Goal: Navigation & Orientation: Find specific page/section

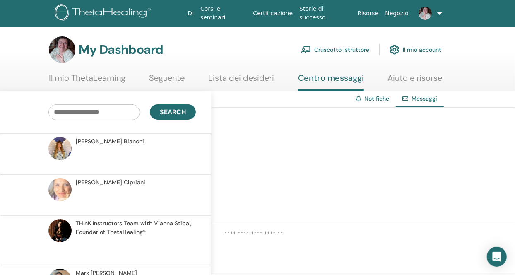
click at [169, 151] on p at bounding box center [136, 158] width 120 height 25
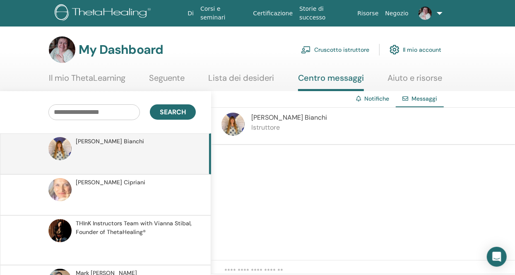
drag, startPoint x: 159, startPoint y: 149, endPoint x: 352, endPoint y: 241, distance: 213.4
click at [352, 241] on div at bounding box center [363, 203] width 304 height 116
click at [245, 78] on link "Lista dei desideri" at bounding box center [242, 81] width 66 height 16
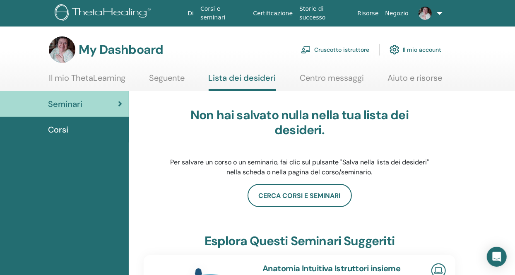
click at [58, 128] on span "Corsi" at bounding box center [58, 129] width 20 height 12
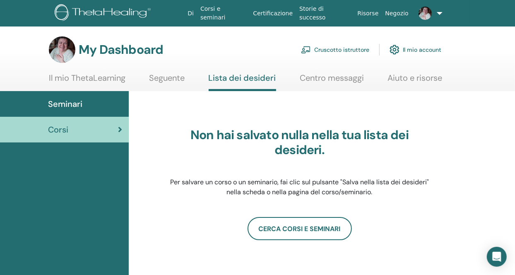
click at [64, 101] on span "Seminari" at bounding box center [65, 104] width 34 height 12
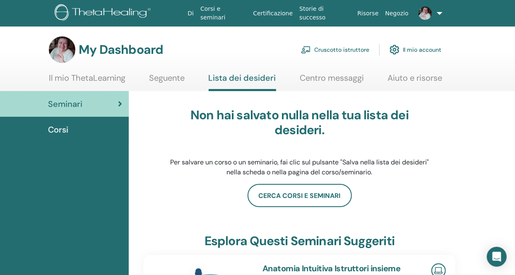
click at [340, 48] on link "Cruscotto istruttore" at bounding box center [335, 50] width 68 height 18
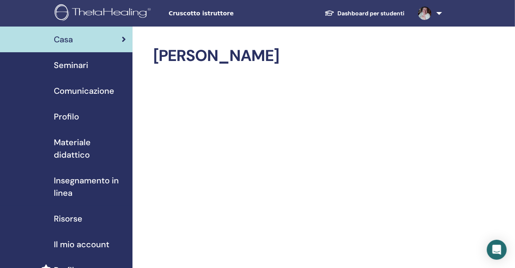
click at [72, 64] on span "Seminari" at bounding box center [71, 65] width 34 height 12
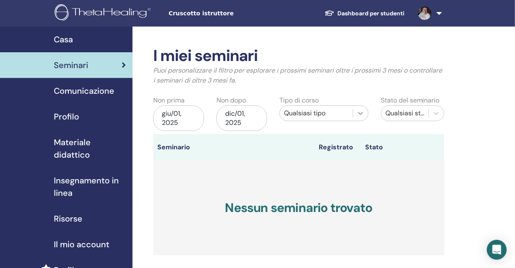
click at [357, 114] on icon at bounding box center [361, 113] width 8 height 8
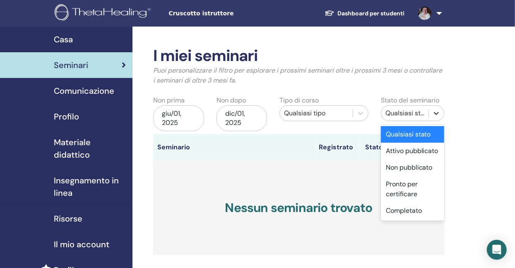
click at [437, 114] on icon at bounding box center [436, 113] width 5 height 3
click at [468, 151] on div "I miei seminari Puoi personalizzare il filtro per esplorare i prossimi seminari…" at bounding box center [326, 260] width 386 height 467
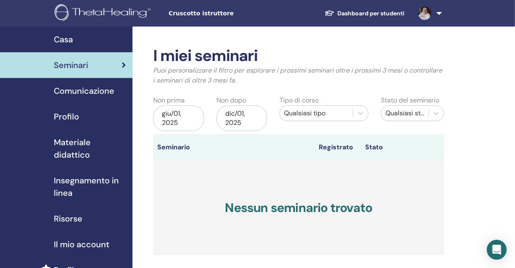
click at [67, 116] on span "Profilo" at bounding box center [66, 116] width 25 height 12
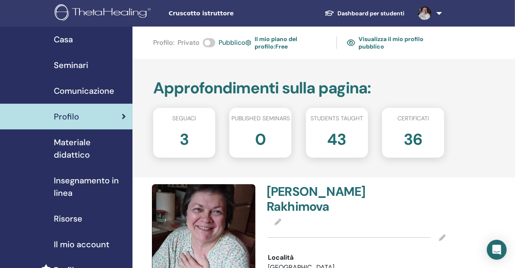
click at [111, 12] on img at bounding box center [104, 13] width 99 height 19
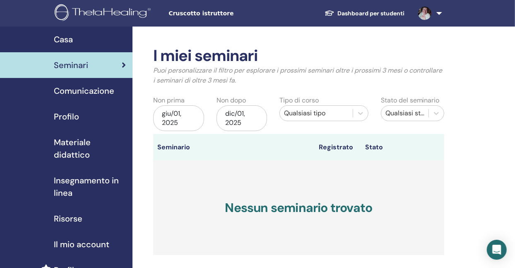
click at [438, 12] on link at bounding box center [429, 13] width 34 height 27
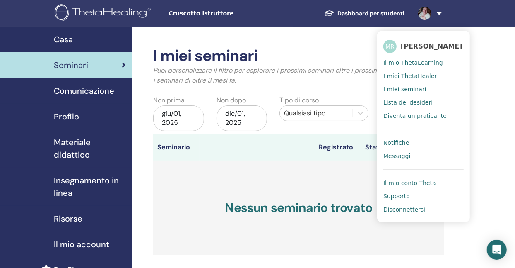
click at [399, 118] on span "Diventa un praticante" at bounding box center [415, 115] width 63 height 7
